Goal: Transaction & Acquisition: Subscribe to service/newsletter

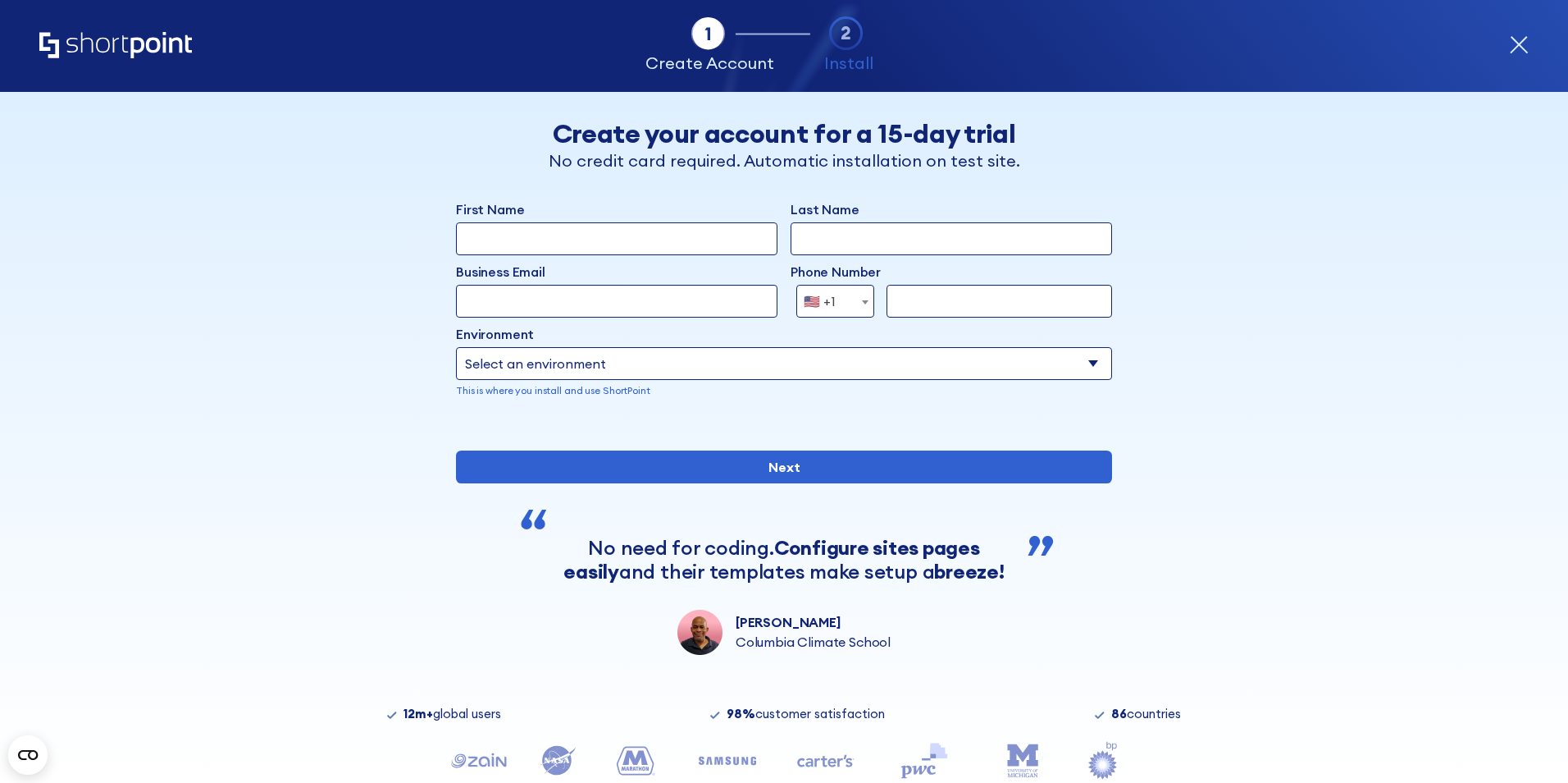
click at [612, 247] on input "First Name" at bounding box center [616, 239] width 321 height 33
type input "Joe"
type input "Dormer"
type input "joe+435983@shortpoint.com"
select select "+1"
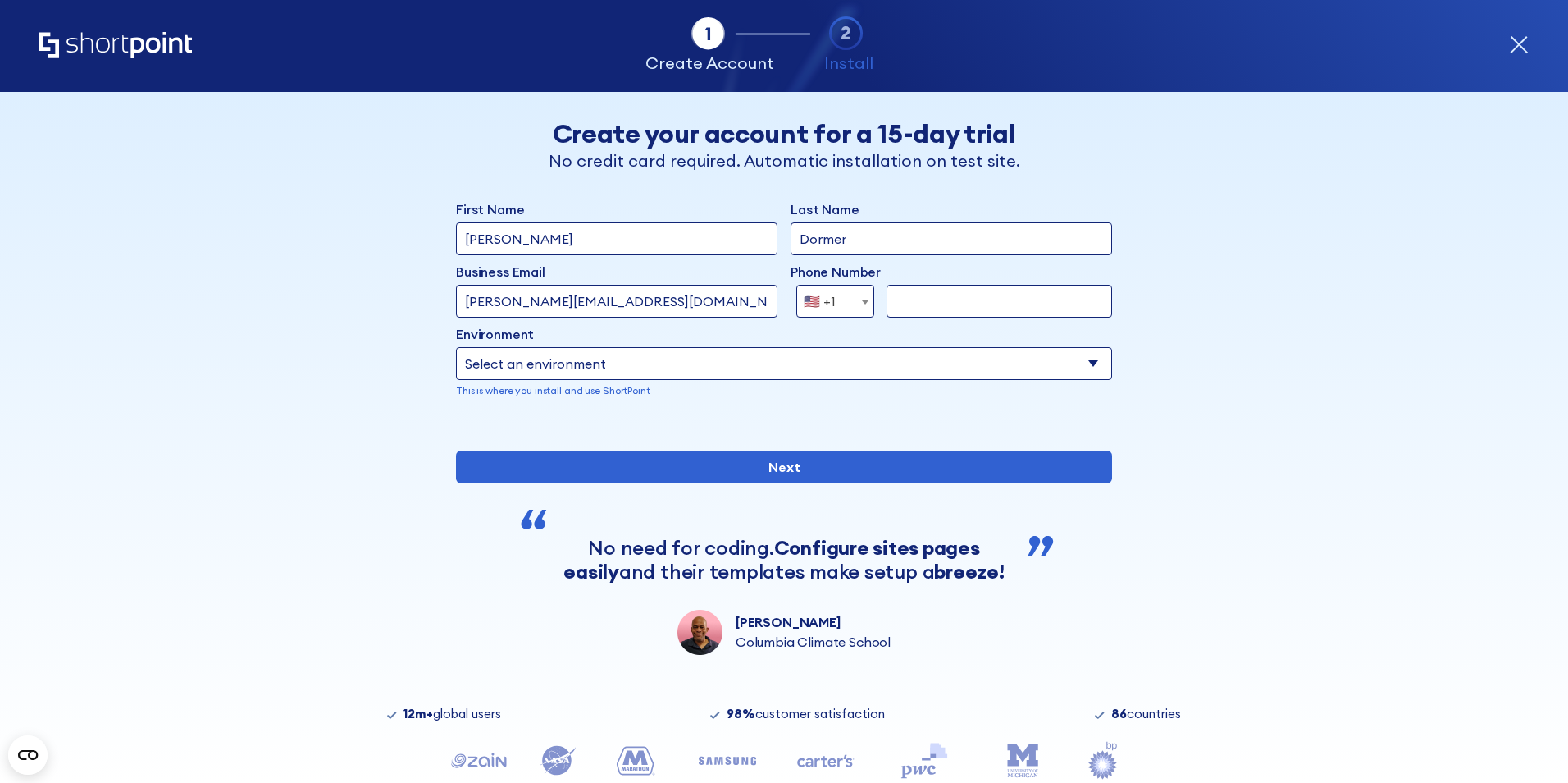
type input "7347091681"
click at [514, 296] on input "joe+435983@shortpoint.com" at bounding box center [616, 301] width 321 height 33
type input "joe+43595583@shortpoint.com"
click at [764, 425] on div "form" at bounding box center [784, 425] width 656 height 0
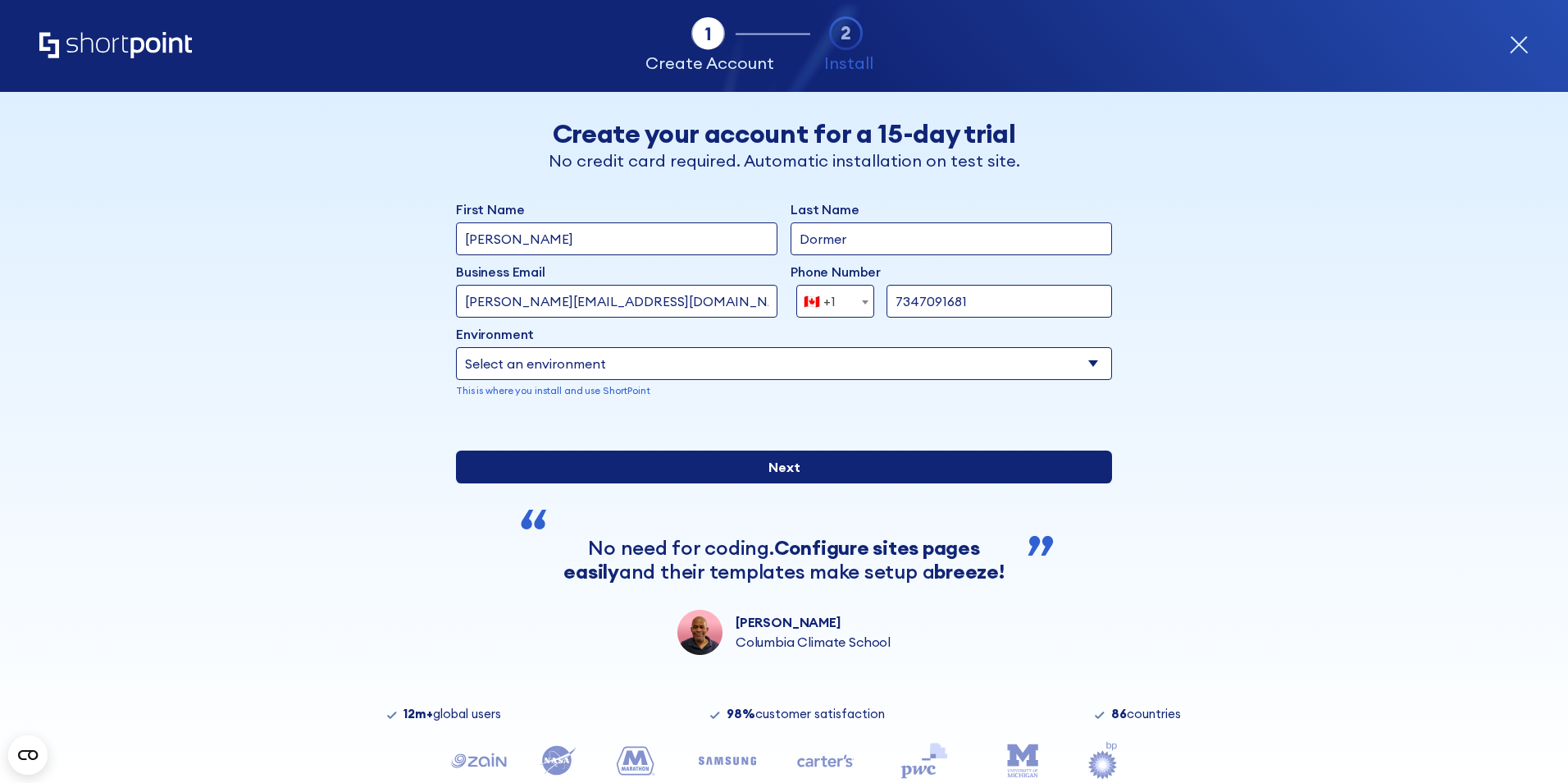
click at [765, 484] on input "Next" at bounding box center [784, 467] width 656 height 33
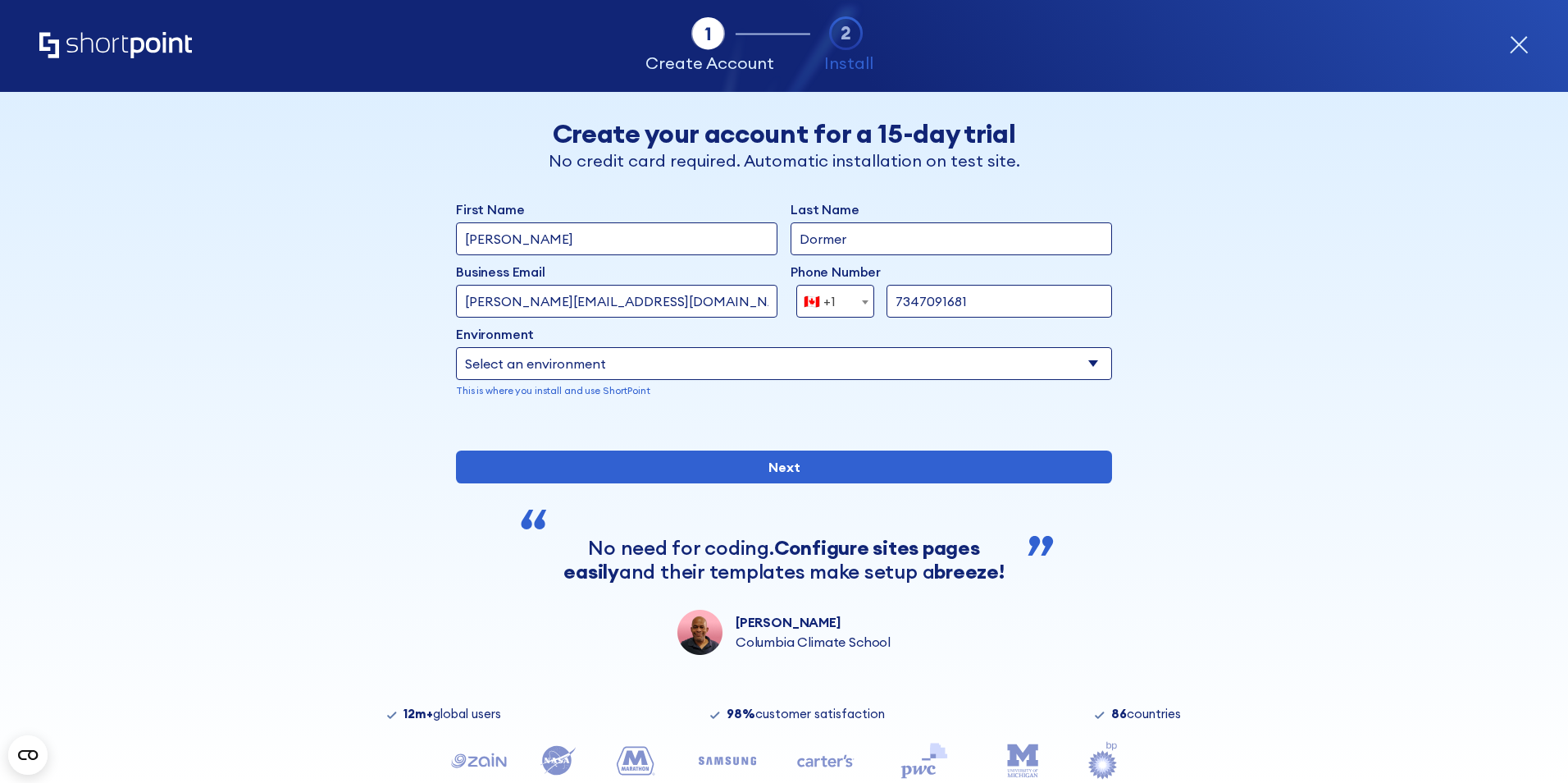
drag, startPoint x: 664, startPoint y: 350, endPoint x: 671, endPoint y: 363, distance: 14.8
click at [664, 350] on select "Select an environment Microsoft 365 SharePoint Online SharePoint Subscription E…" at bounding box center [784, 364] width 656 height 33
select select "Microsoft 365"
click at [456, 347] on select "Select an environment Microsoft 365 SharePoint Online SharePoint Subscription E…" at bounding box center [784, 364] width 656 height 33
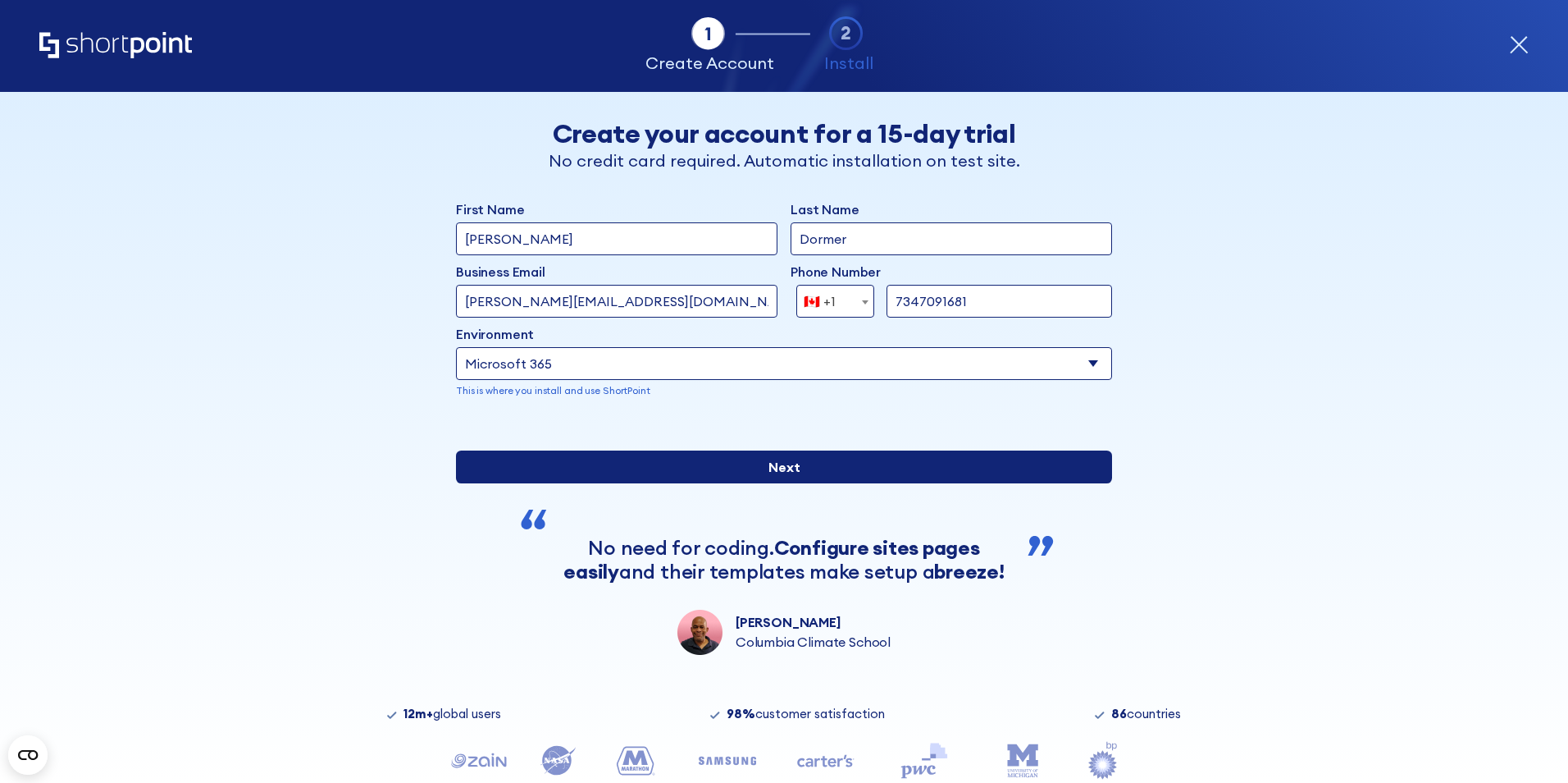
click at [736, 484] on input "Next" at bounding box center [784, 467] width 656 height 33
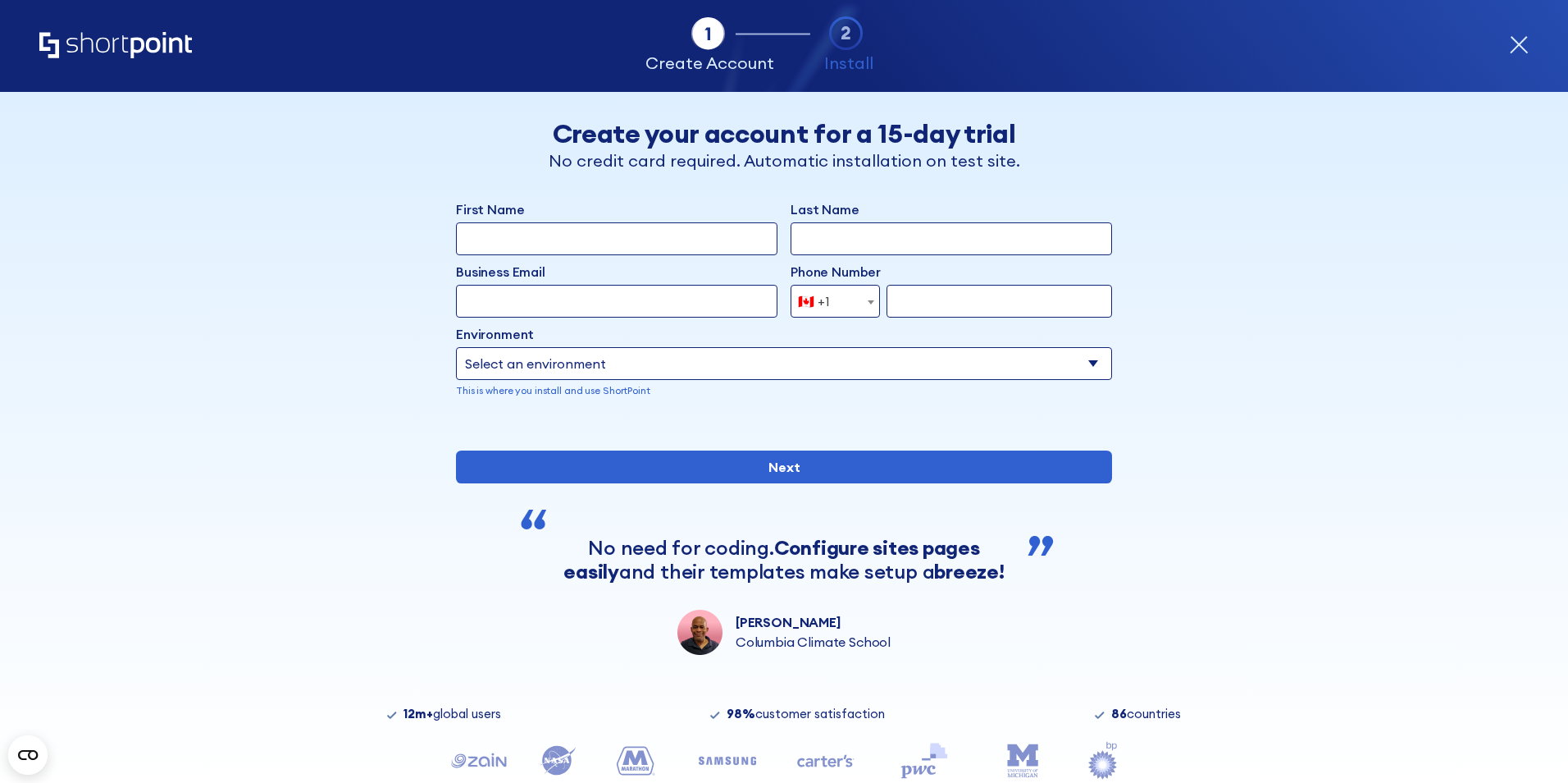
click at [540, 242] on input "First Name" at bounding box center [616, 239] width 321 height 33
